Goal: Transaction & Acquisition: Purchase product/service

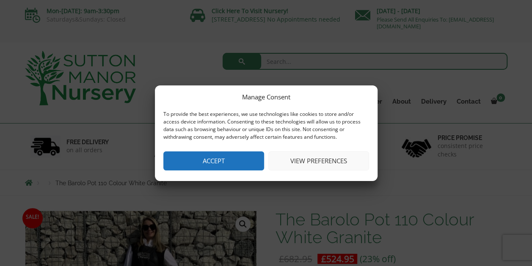
click at [221, 154] on button "Accept" at bounding box center [213, 161] width 101 height 19
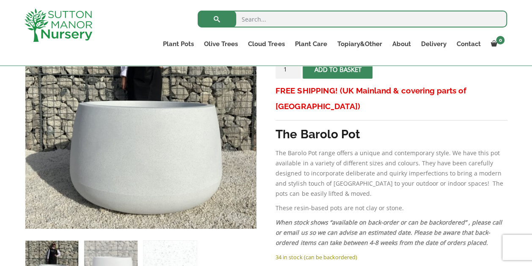
scroll to position [212, 0]
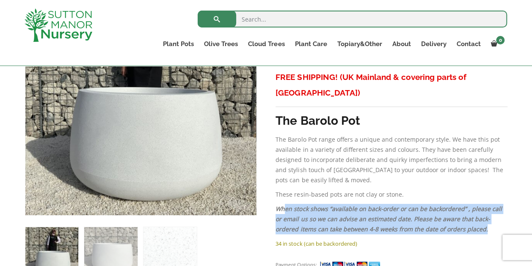
drag, startPoint x: 284, startPoint y: 191, endPoint x: 457, endPoint y: 216, distance: 175.3
click at [457, 216] on em "When stock shows “available on back-order or can be backordered” , please call …" at bounding box center [389, 219] width 226 height 28
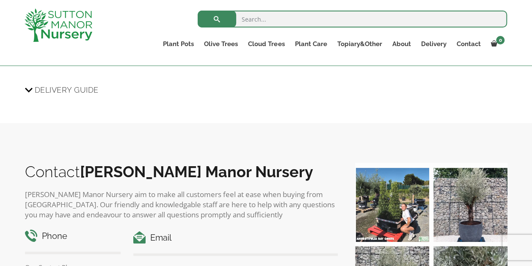
scroll to position [889, 0]
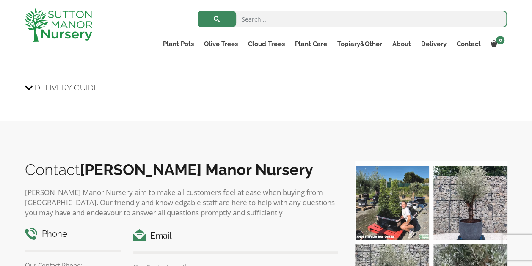
click at [32, 89] on icon at bounding box center [29, 88] width 8 height 10
click at [0, 0] on input "Delivery Guide" at bounding box center [0, 0] width 0 height 0
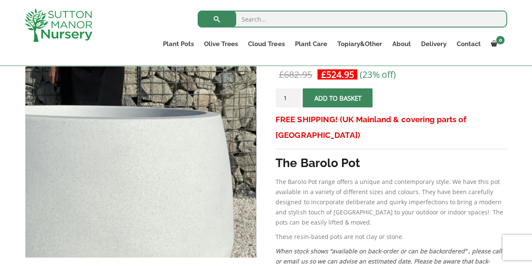
scroll to position [0, 0]
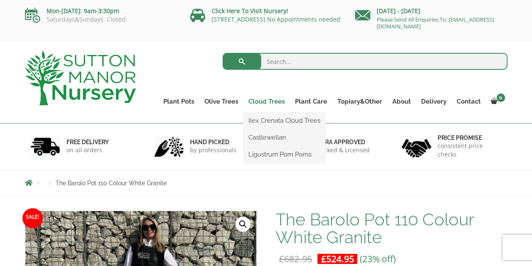
click at [277, 102] on link "Cloud Trees" at bounding box center [266, 102] width 47 height 12
click at [263, 103] on link "Cloud Trees" at bounding box center [266, 102] width 47 height 12
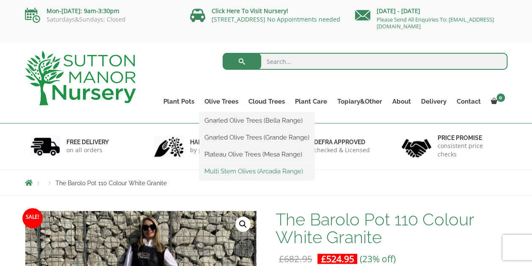
click at [238, 173] on link "Multi Stem Olives (Arcadia Range)" at bounding box center [256, 171] width 115 height 13
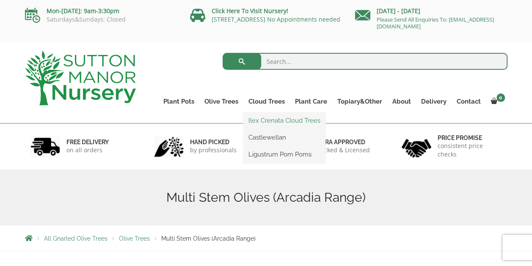
click at [265, 122] on link "Ilex Crenata Cloud Trees" at bounding box center [284, 120] width 82 height 13
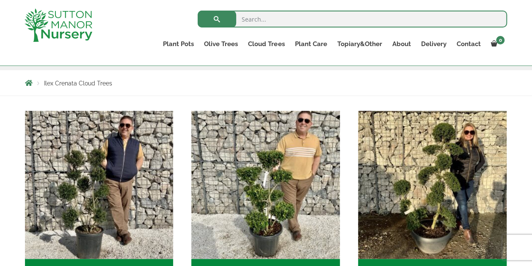
scroll to position [127, 0]
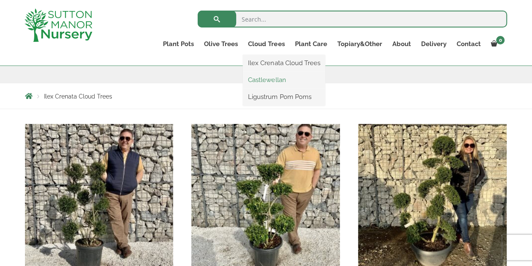
click at [274, 83] on link "Castlewellan" at bounding box center [284, 80] width 82 height 13
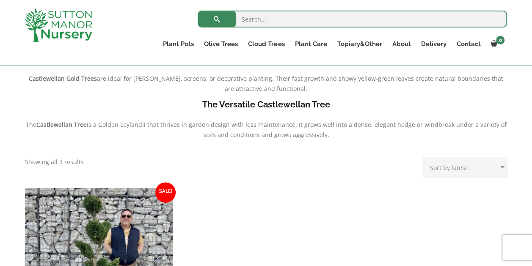
scroll to position [169, 0]
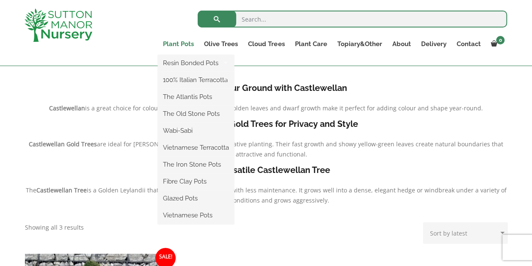
click at [180, 44] on link "Plant Pots" at bounding box center [178, 44] width 41 height 12
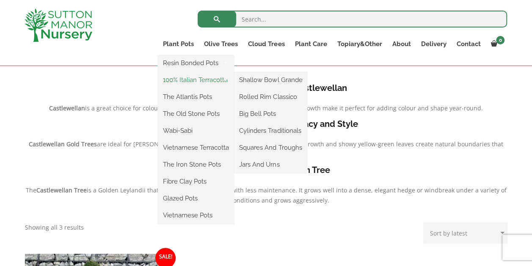
click at [193, 77] on link "100% Italian Terracotta" at bounding box center [196, 80] width 76 height 13
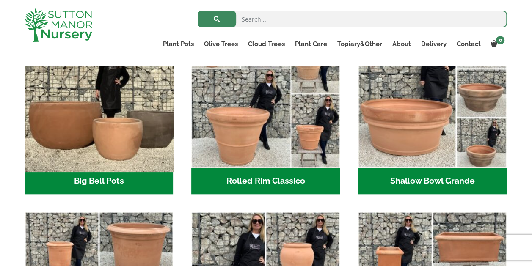
scroll to position [296, 0]
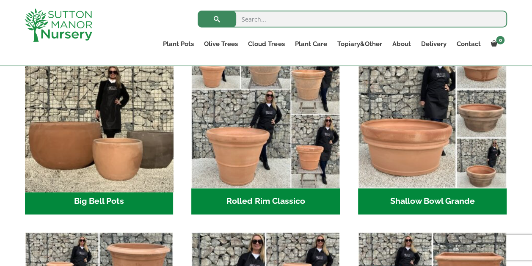
click at [86, 130] on img "Visit product category Big Bell Pots" at bounding box center [99, 114] width 156 height 156
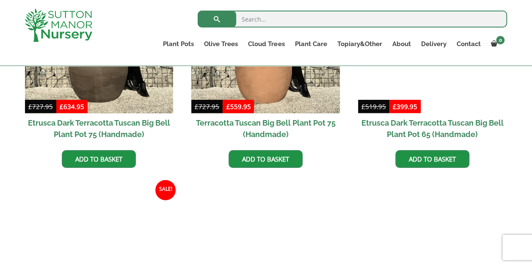
scroll to position [762, 0]
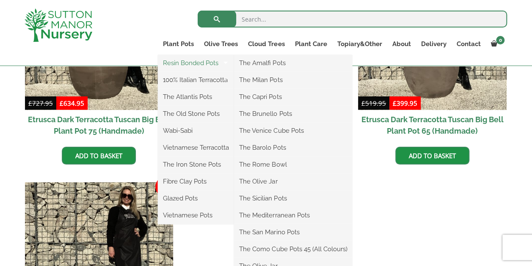
click at [185, 64] on link "Resin Bonded Pots" at bounding box center [196, 63] width 76 height 13
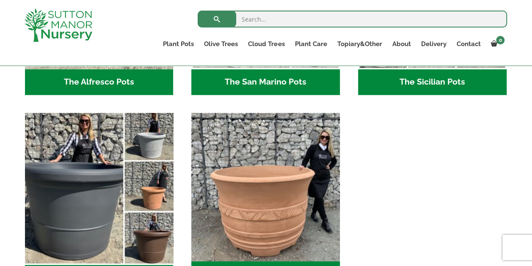
scroll to position [1058, 0]
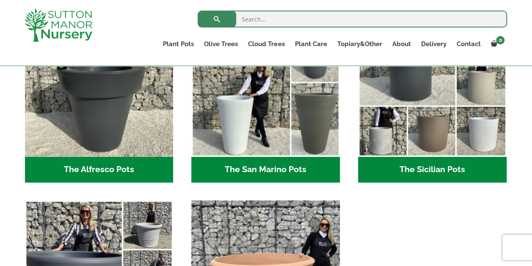
click at [416, 172] on h2 "The Sicilian Pots (18)" at bounding box center [432, 170] width 149 height 26
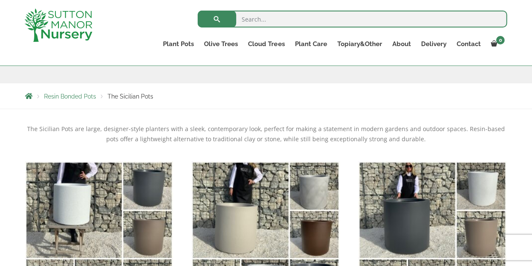
scroll to position [212, 0]
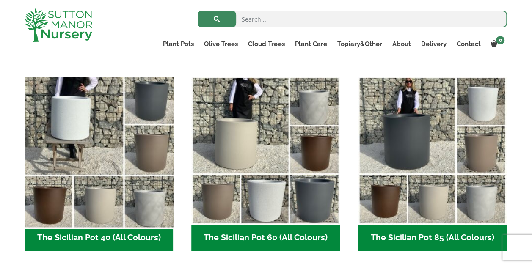
click at [85, 135] on img "Visit product category The Sicilian Pot 40 (All Colours)" at bounding box center [99, 151] width 156 height 156
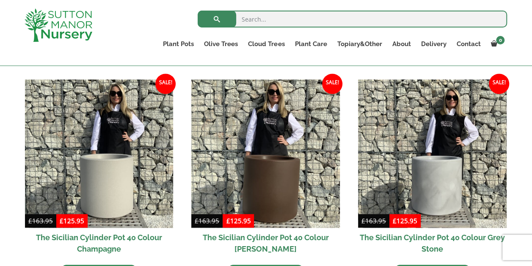
scroll to position [508, 0]
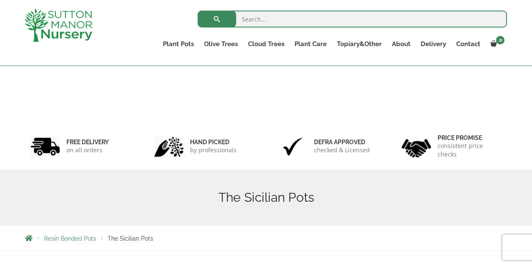
scroll to position [227, 0]
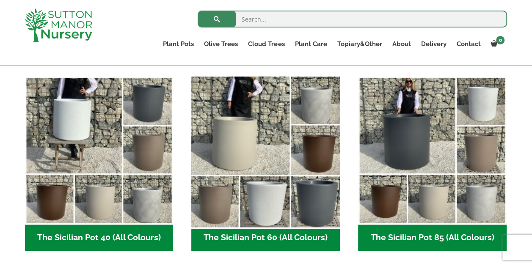
click at [287, 141] on img "Visit product category The Sicilian Pot 60 (All Colours)" at bounding box center [266, 151] width 156 height 156
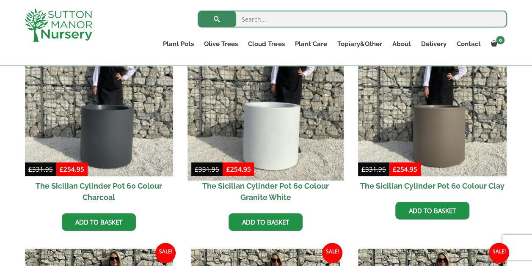
scroll to position [212, 0]
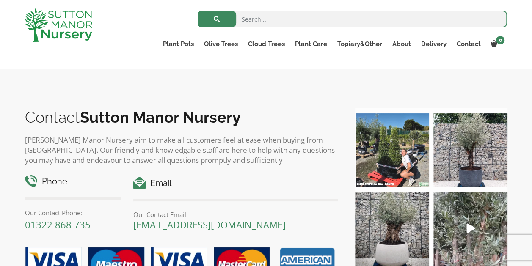
scroll to position [466, 0]
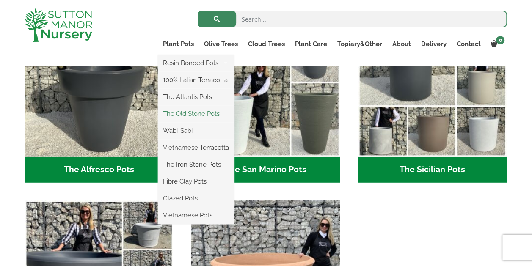
click at [190, 114] on link "The Old Stone Pots" at bounding box center [196, 114] width 76 height 13
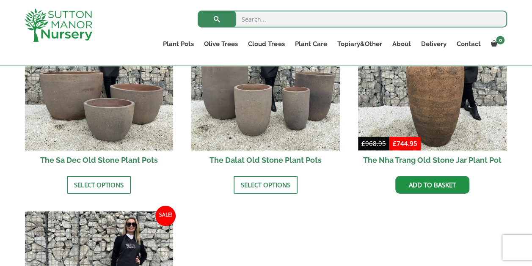
scroll to position [593, 0]
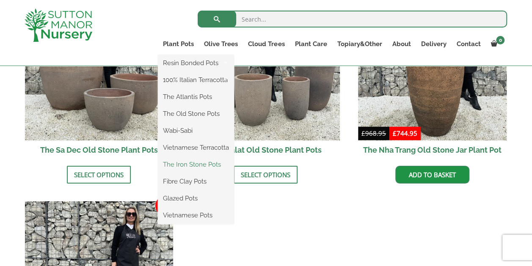
click at [187, 163] on link "The Iron Stone Pots" at bounding box center [196, 164] width 76 height 13
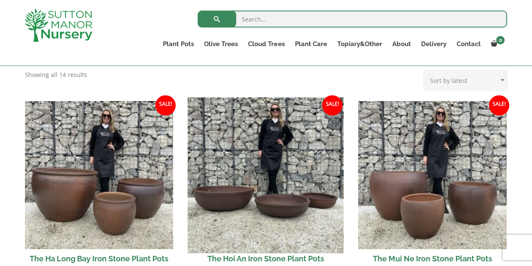
scroll to position [254, 0]
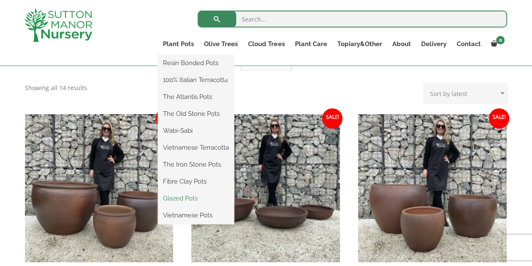
click at [186, 199] on link "Glazed Pots" at bounding box center [196, 198] width 76 height 13
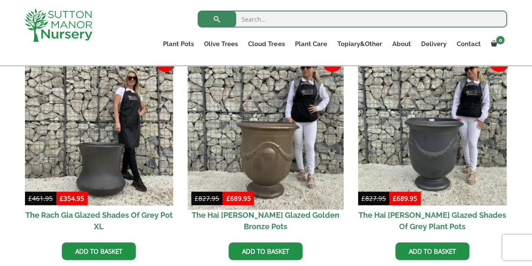
scroll to position [212, 0]
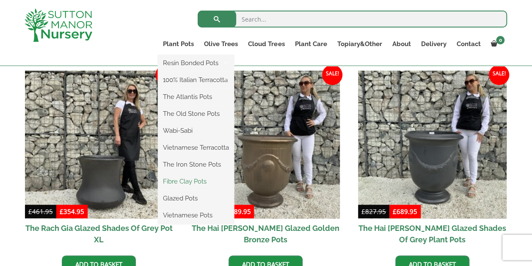
click at [184, 179] on link "Fibre Clay Pots" at bounding box center [196, 181] width 76 height 13
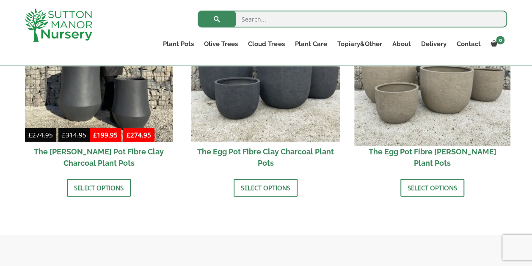
scroll to position [339, 0]
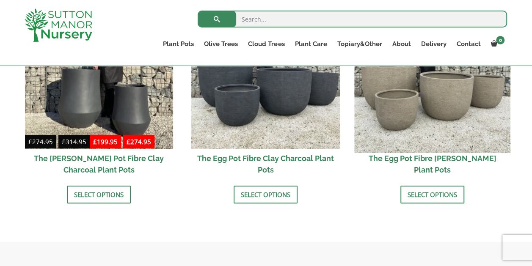
click at [447, 99] on img at bounding box center [432, 75] width 156 height 156
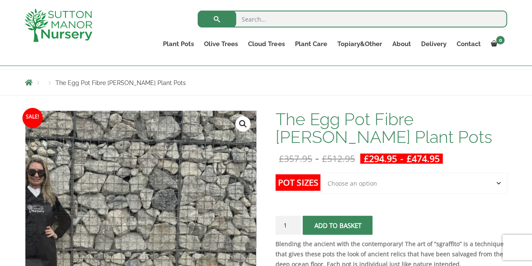
scroll to position [85, 0]
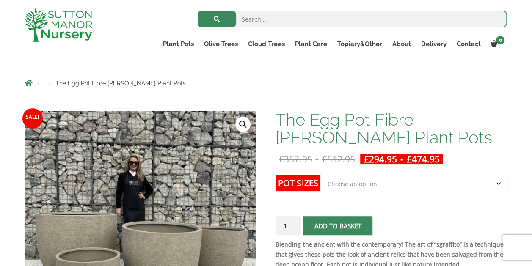
click at [363, 191] on select "Choose an option Click here to buy the 5th To Largest Pot In The Picture Click …" at bounding box center [413, 183] width 187 height 21
select select "Click here to buy the 2nd To Largest Pot In The Picture"
click at [320, 173] on select "Choose an option Click here to buy the 5th To Largest Pot In The Picture Click …" at bounding box center [413, 183] width 187 height 21
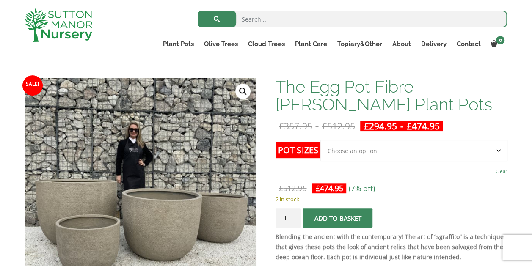
scroll to position [169, 0]
